Goal: Information Seeking & Learning: Learn about a topic

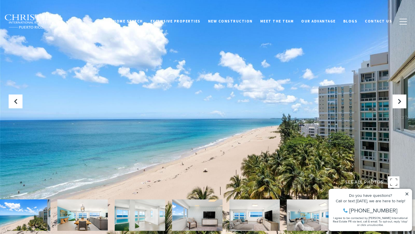
click at [87, 209] on img at bounding box center [82, 214] width 50 height 31
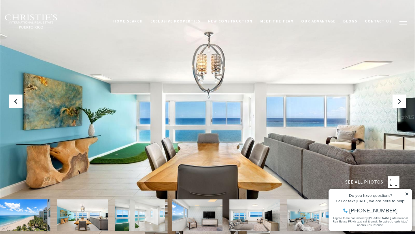
click at [34, 218] on img at bounding box center [25, 214] width 50 height 31
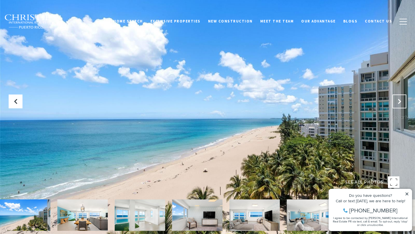
click at [398, 104] on icon "Next Slide" at bounding box center [400, 102] width 6 height 6
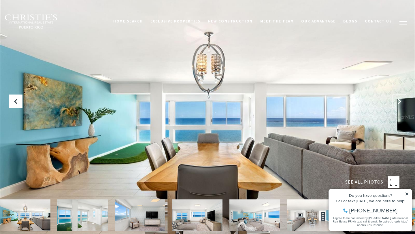
click at [398, 104] on icon "Next Slide" at bounding box center [400, 102] width 6 height 6
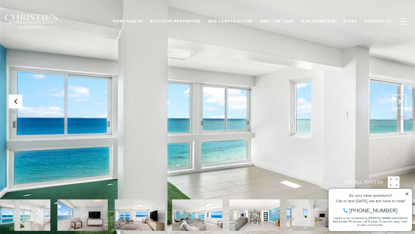
click at [398, 104] on button "Next Slide" at bounding box center [400, 102] width 14 height 14
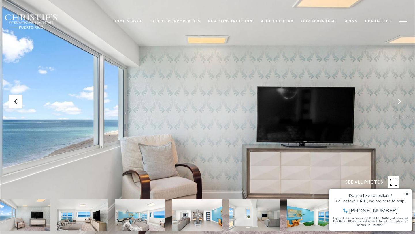
click at [398, 104] on button "Next Slide" at bounding box center [400, 102] width 14 height 14
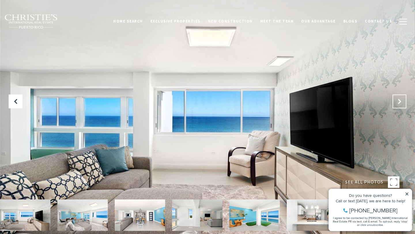
click at [398, 104] on button "Next Slide" at bounding box center [400, 102] width 14 height 14
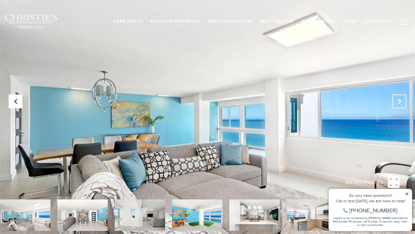
click at [398, 104] on button "Next Slide" at bounding box center [400, 102] width 14 height 14
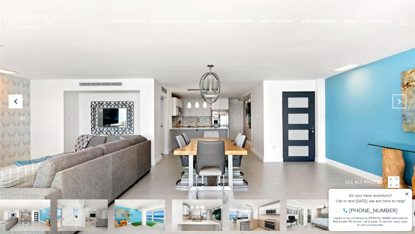
click at [398, 104] on button "Next Slide" at bounding box center [400, 102] width 14 height 14
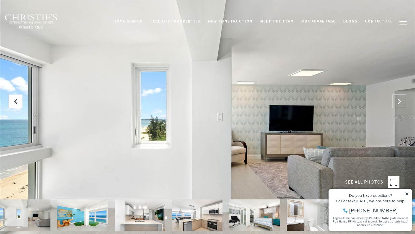
click at [398, 104] on button "Next Slide" at bounding box center [400, 102] width 14 height 14
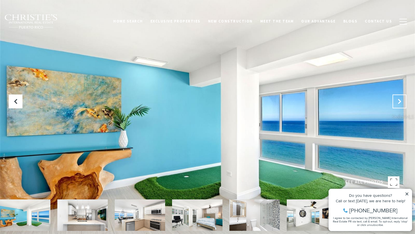
click at [398, 104] on button "Next Slide" at bounding box center [400, 102] width 14 height 14
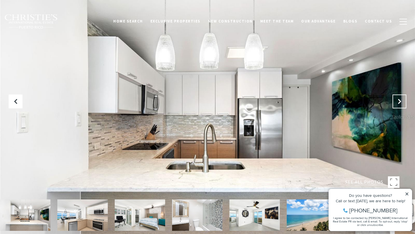
click at [398, 104] on button "Next Slide" at bounding box center [400, 102] width 14 height 14
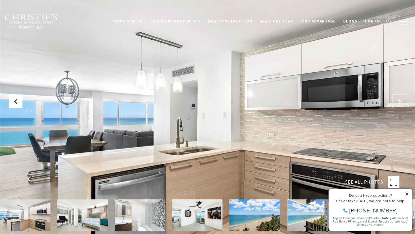
click at [398, 104] on button "Next Slide" at bounding box center [400, 102] width 14 height 14
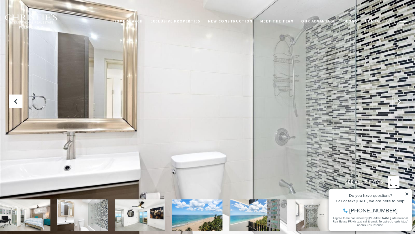
click at [398, 104] on button "Next Slide" at bounding box center [400, 102] width 14 height 14
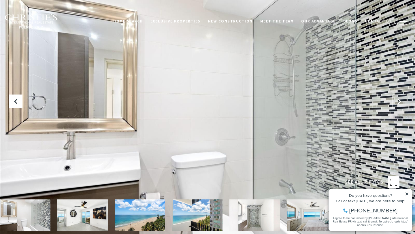
click at [398, 104] on button "Next Slide" at bounding box center [400, 102] width 14 height 14
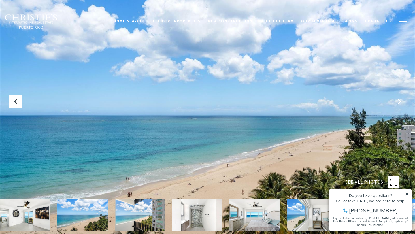
click at [398, 104] on button "Next Slide" at bounding box center [400, 102] width 14 height 14
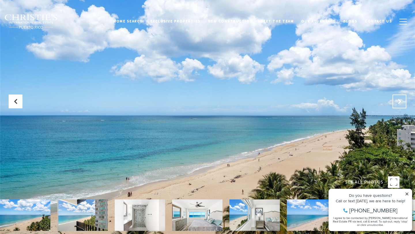
click at [398, 104] on button "Next Slide" at bounding box center [400, 102] width 14 height 14
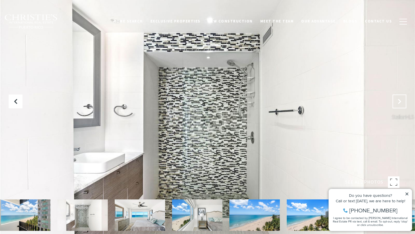
click at [398, 104] on button "Next Slide" at bounding box center [400, 102] width 14 height 14
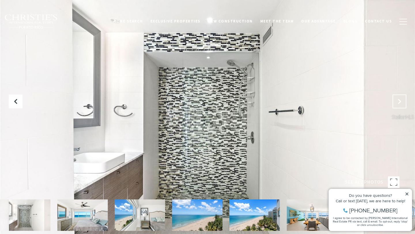
click at [398, 104] on button "Next Slide" at bounding box center [400, 102] width 14 height 14
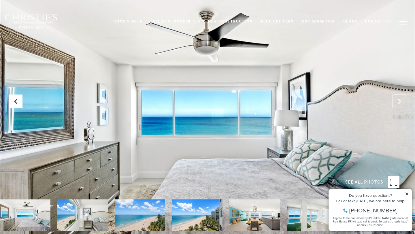
click at [398, 104] on button "Next Slide" at bounding box center [400, 102] width 14 height 14
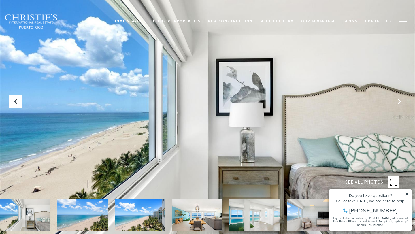
click at [398, 104] on button "Next Slide" at bounding box center [400, 102] width 14 height 14
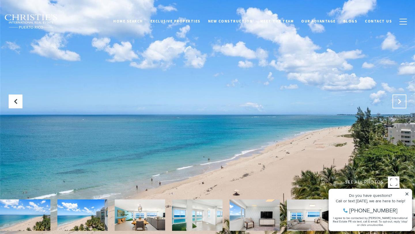
click at [398, 104] on button "Next Slide" at bounding box center [400, 102] width 14 height 14
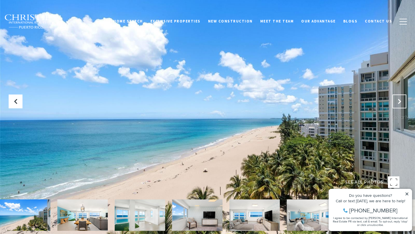
click at [398, 104] on button "Next Slide" at bounding box center [400, 102] width 14 height 14
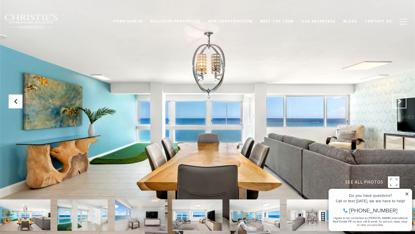
click at [398, 104] on button "Next Slide" at bounding box center [400, 102] width 14 height 14
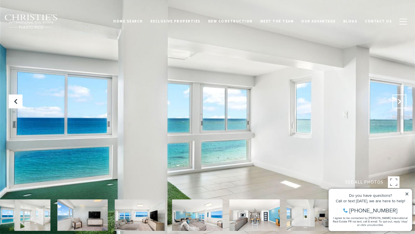
click at [398, 104] on button "Next Slide" at bounding box center [400, 102] width 14 height 14
